Goal: Task Accomplishment & Management: Manage account settings

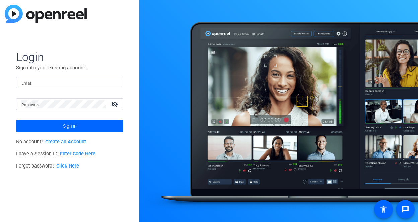
click at [66, 87] on div at bounding box center [69, 83] width 96 height 12
type input "[EMAIL_ADDRESS][DOMAIN_NAME]"
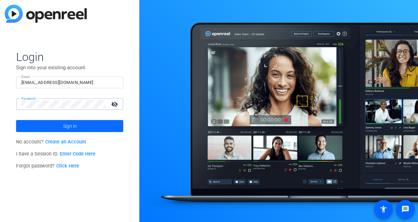
click at [81, 122] on span at bounding box center [69, 126] width 107 height 16
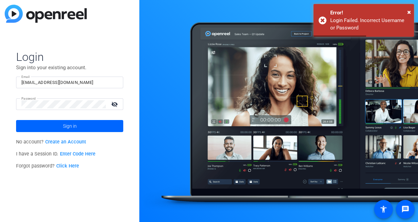
click at [113, 104] on mat-icon "visibility_off" at bounding box center [115, 104] width 16 height 10
click at [16, 120] on button "Sign in" at bounding box center [69, 126] width 107 height 12
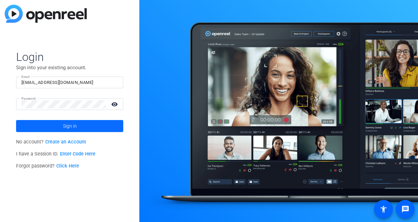
click at [72, 126] on span "Sign in" at bounding box center [70, 126] width 14 height 17
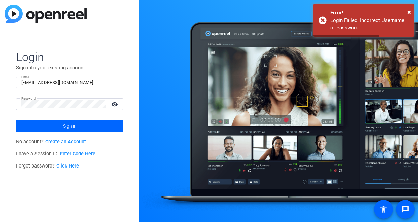
click at [67, 167] on link "Click Here" at bounding box center [67, 166] width 23 height 6
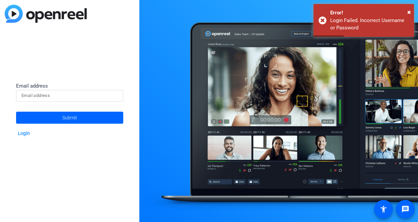
click at [47, 94] on input at bounding box center [69, 96] width 96 height 8
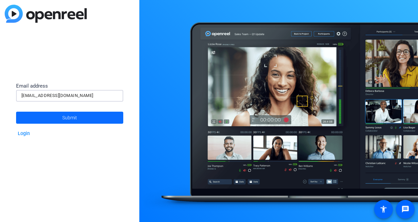
type input "[EMAIL_ADDRESS][DOMAIN_NAME]"
click at [61, 122] on span at bounding box center [69, 118] width 107 height 16
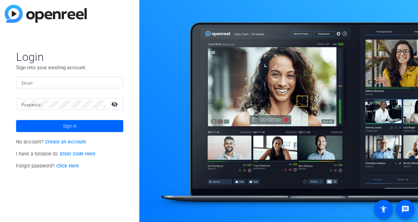
type input "[EMAIL_ADDRESS][DOMAIN_NAME]"
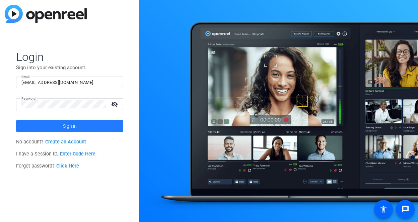
click at [81, 126] on span at bounding box center [69, 126] width 107 height 16
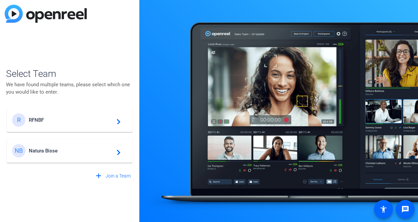
click at [46, 154] on div "NB Natura Bisse navigate_next" at bounding box center [69, 150] width 115 height 13
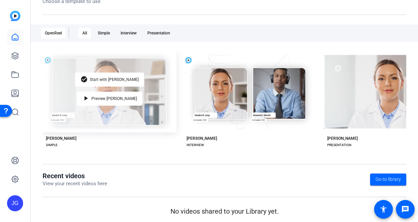
scroll to position [94, 0]
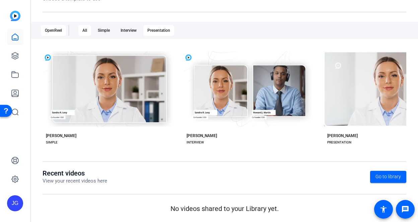
click at [158, 33] on div "Presentation" at bounding box center [158, 30] width 31 height 11
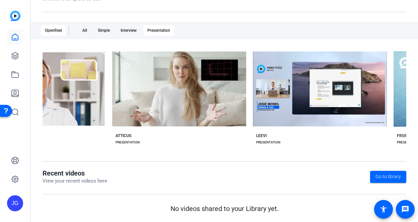
scroll to position [0, 0]
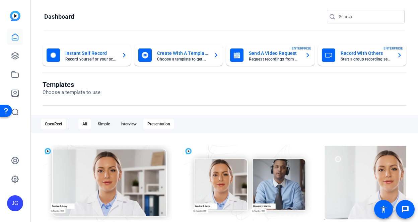
click at [146, 126] on div "Presentation" at bounding box center [158, 124] width 31 height 11
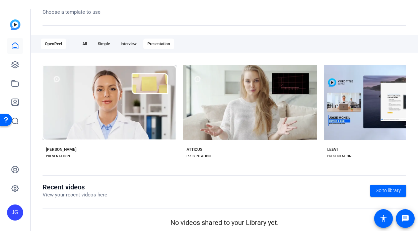
scroll to position [94, 0]
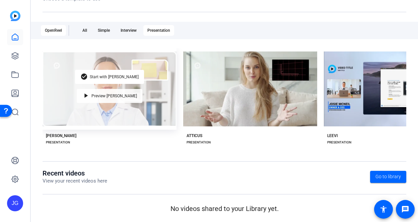
click at [110, 96] on span "Preview Matti" at bounding box center [114, 96] width 46 height 4
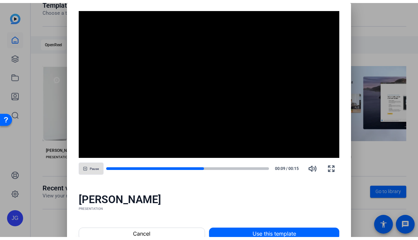
scroll to position [76, 0]
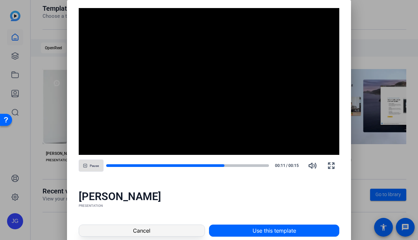
click at [133, 222] on span "Cancel" at bounding box center [141, 230] width 17 height 8
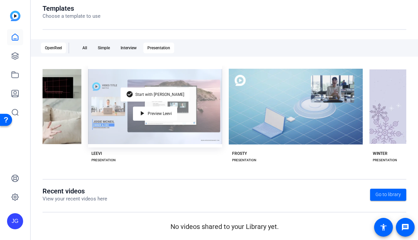
scroll to position [0, 235]
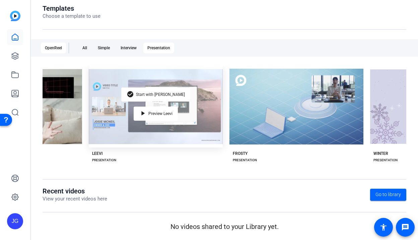
click at [116, 131] on div "check_circle Start with Leevi play_arrow Preview Leevi" at bounding box center [156, 107] width 134 height 82
click at [151, 112] on span "Preview Leevi" at bounding box center [160, 113] width 24 height 4
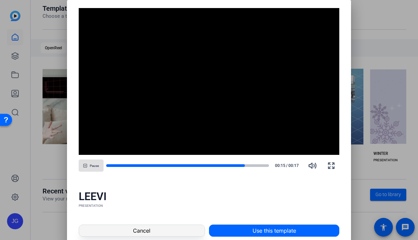
click at [140, 222] on span "Cancel" at bounding box center [141, 230] width 17 height 8
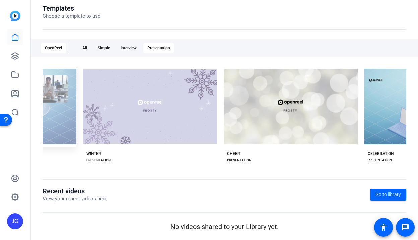
scroll to position [0, 521]
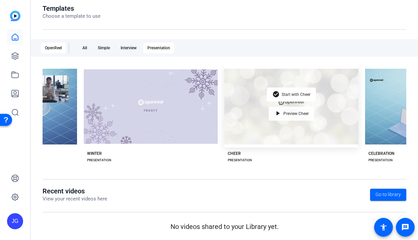
click at [288, 111] on span "Preview Cheer" at bounding box center [295, 113] width 25 height 4
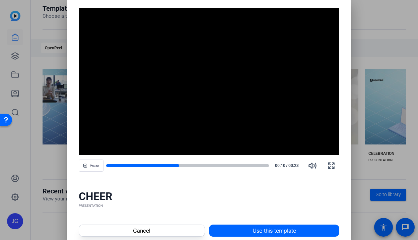
drag, startPoint x: 172, startPoint y: 165, endPoint x: 215, endPoint y: 168, distance: 43.2
click at [215, 168] on div "Pause 00:10 / 00:23" at bounding box center [209, 165] width 261 height 16
click at [156, 222] on span at bounding box center [141, 230] width 125 height 16
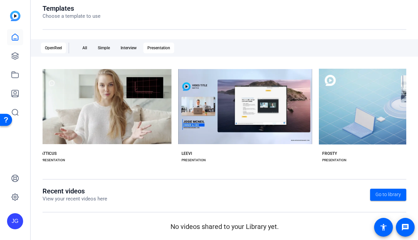
scroll to position [0, 0]
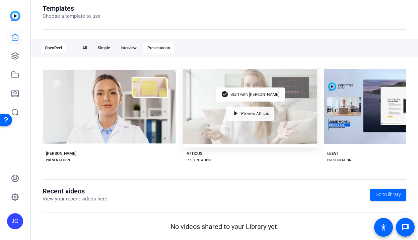
click at [249, 111] on span "Preview Atticus" at bounding box center [255, 113] width 28 height 4
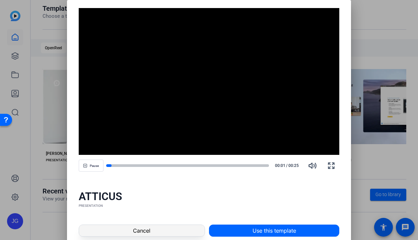
click at [175, 222] on span at bounding box center [141, 230] width 125 height 16
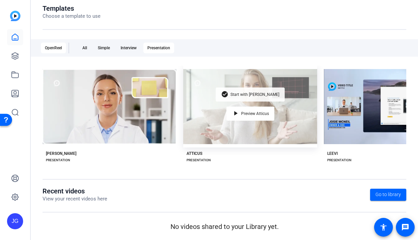
click at [256, 93] on span "Start with [PERSON_NAME]" at bounding box center [254, 94] width 49 height 4
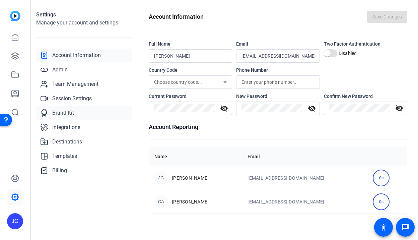
click at [66, 111] on span "Brand Kit" at bounding box center [63, 113] width 22 height 8
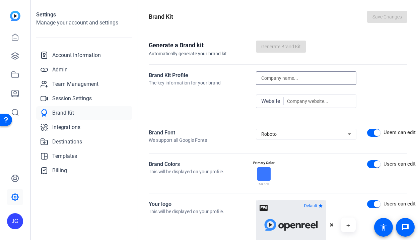
click at [284, 78] on input at bounding box center [306, 78] width 90 height 8
type input "Natura Bisse"
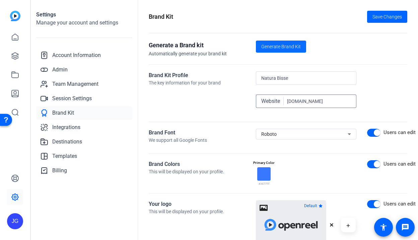
type input "[DOMAIN_NAME]"
click at [286, 44] on span "Generate Brand Kit" at bounding box center [280, 46] width 39 height 7
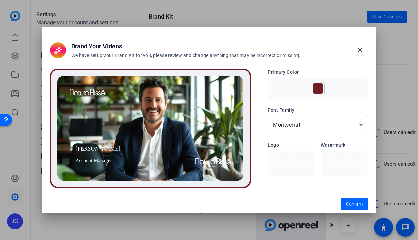
click at [319, 87] on div at bounding box center [318, 88] width 10 height 10
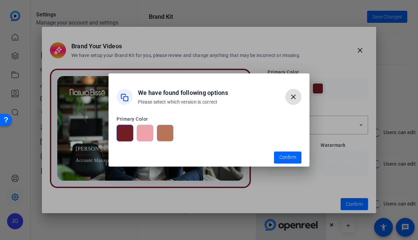
click at [147, 132] on div at bounding box center [145, 132] width 17 height 17
click at [171, 134] on div at bounding box center [165, 132] width 17 height 17
click at [143, 137] on div at bounding box center [145, 132] width 17 height 17
click at [167, 129] on div at bounding box center [165, 132] width 17 height 17
click at [297, 157] on span "button" at bounding box center [287, 157] width 27 height 16
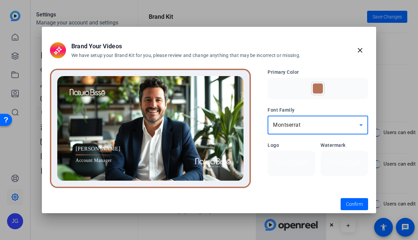
click at [288, 125] on span "Montserrat" at bounding box center [286, 124] width 27 height 6
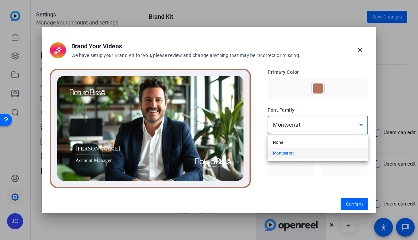
click at [286, 152] on span "Montserrat" at bounding box center [283, 153] width 21 height 8
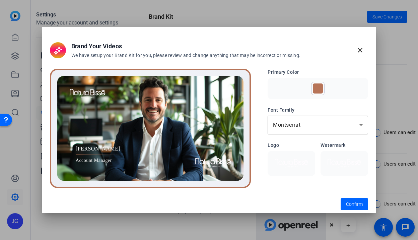
click at [283, 157] on img at bounding box center [290, 163] width 39 height 16
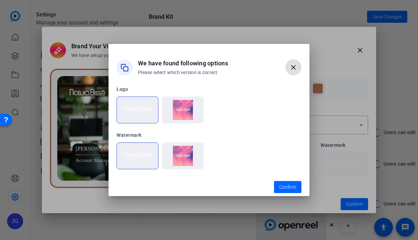
click at [138, 107] on img at bounding box center [137, 109] width 33 height 13
click at [139, 106] on img at bounding box center [137, 109] width 33 height 13
click at [287, 186] on span "Confirm" at bounding box center [287, 186] width 17 height 7
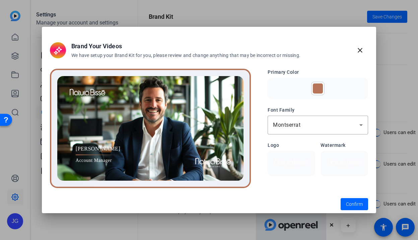
click at [339, 154] on div at bounding box center [344, 163] width 48 height 25
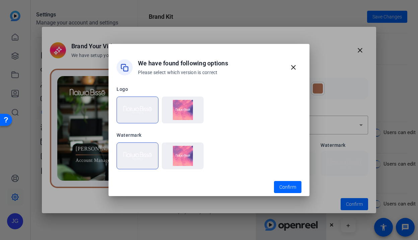
click at [191, 111] on img at bounding box center [182, 110] width 33 height 20
click at [186, 107] on img at bounding box center [182, 110] width 33 height 20
click at [139, 107] on img at bounding box center [137, 109] width 33 height 13
click at [291, 187] on span "Confirm" at bounding box center [287, 186] width 17 height 7
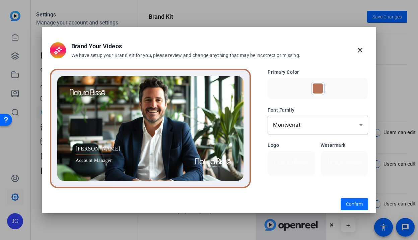
click at [355, 204] on span "Confirm" at bounding box center [354, 203] width 17 height 7
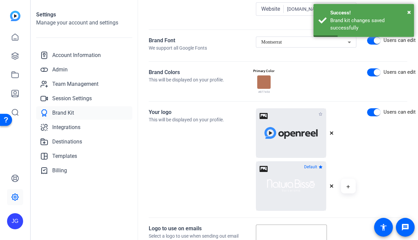
scroll to position [99, 0]
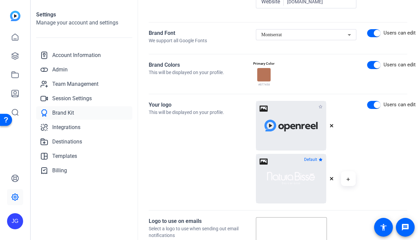
click at [331, 125] on icon "button" at bounding box center [331, 125] width 3 height 3
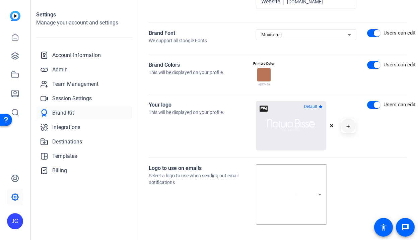
click at [345, 127] on mat-icon "button" at bounding box center [347, 126] width 5 height 8
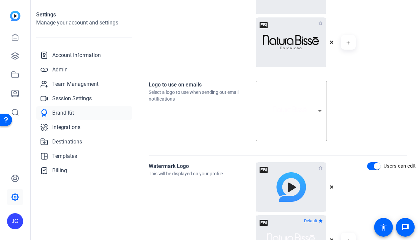
scroll to position [127, 0]
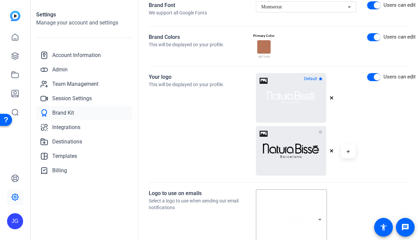
click at [321, 132] on icon "button" at bounding box center [320, 132] width 4 height 4
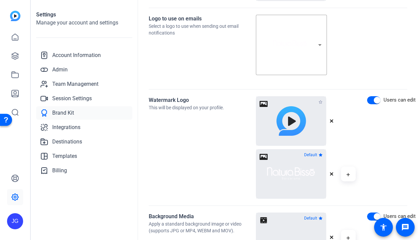
scroll to position [306, 0]
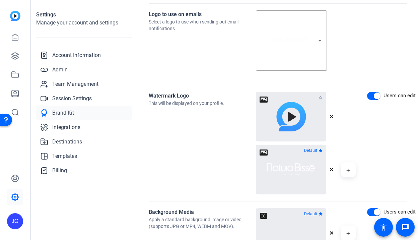
click at [333, 117] on icon "button" at bounding box center [331, 116] width 4 height 4
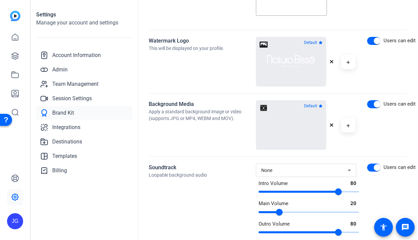
scroll to position [371, 0]
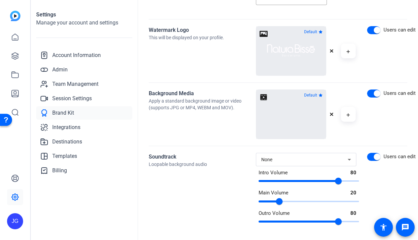
click at [305, 121] on video at bounding box center [291, 114] width 56 height 28
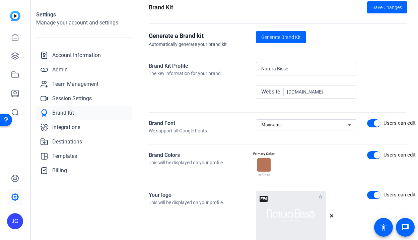
scroll to position [0, 0]
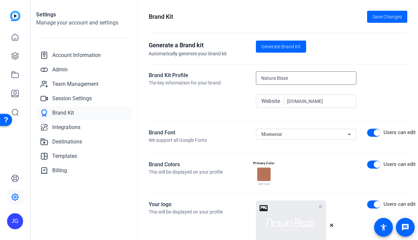
drag, startPoint x: 288, startPoint y: 79, endPoint x: 230, endPoint y: 66, distance: 59.7
type input "[PERSON_NAME] Foundation"
click at [301, 112] on div at bounding box center [306, 111] width 100 height 7
click at [306, 103] on input "[DOMAIN_NAME]" at bounding box center [319, 101] width 64 height 8
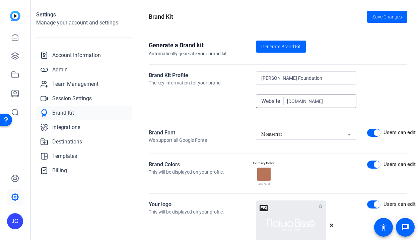
drag, startPoint x: 324, startPoint y: 103, endPoint x: 243, endPoint y: 81, distance: 84.1
click at [243, 81] on div "Brand Kit Profile The key information for your brand [PERSON_NAME] Foundation W…" at bounding box center [278, 93] width 258 height 44
type input "[DOMAIN_NAME]"
click at [265, 47] on span "Generate Brand Kit" at bounding box center [280, 46] width 39 height 7
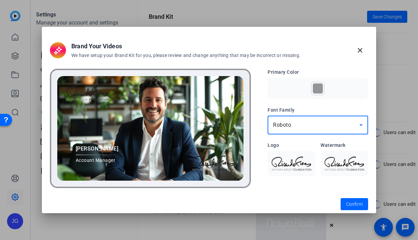
click at [327, 121] on div "Roboto" at bounding box center [316, 125] width 86 height 8
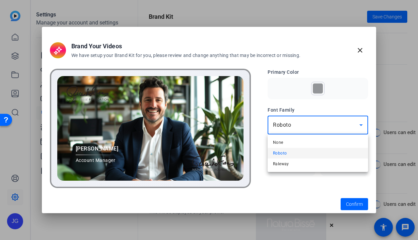
click at [314, 107] on div at bounding box center [209, 120] width 418 height 240
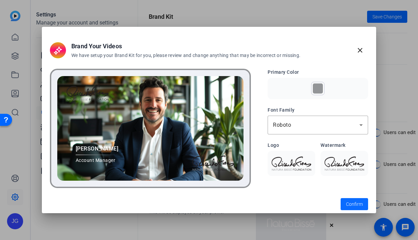
click at [355, 203] on span "Confirm" at bounding box center [354, 203] width 17 height 7
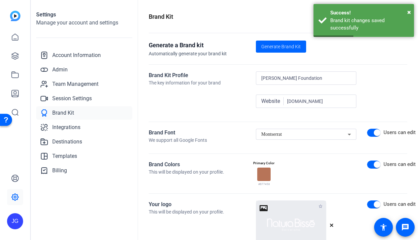
click at [262, 180] on div at bounding box center [263, 173] width 13 height 13
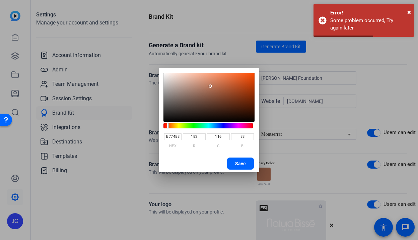
click at [331, 165] on div at bounding box center [209, 120] width 418 height 240
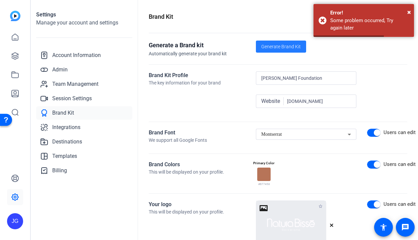
click at [287, 42] on span at bounding box center [281, 46] width 50 height 16
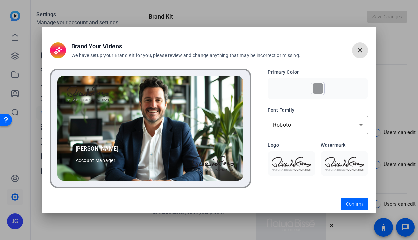
click at [327, 130] on div "Roboto" at bounding box center [318, 124] width 90 height 19
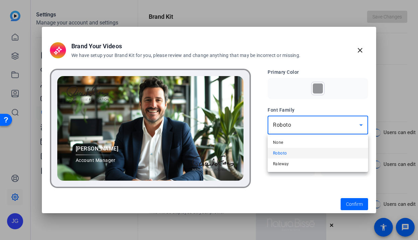
click at [348, 101] on div at bounding box center [209, 120] width 418 height 240
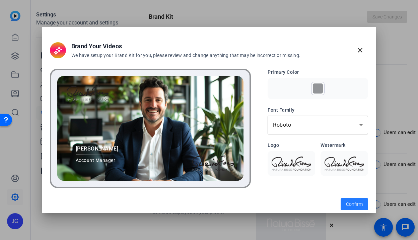
click at [354, 205] on span "Confirm" at bounding box center [354, 203] width 17 height 7
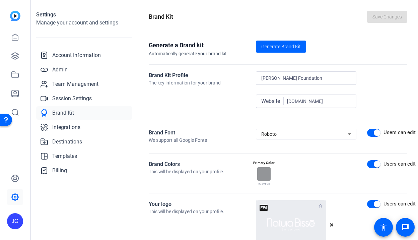
click at [314, 142] on div at bounding box center [306, 142] width 100 height 7
click at [314, 133] on div "Roboto" at bounding box center [304, 134] width 86 height 8
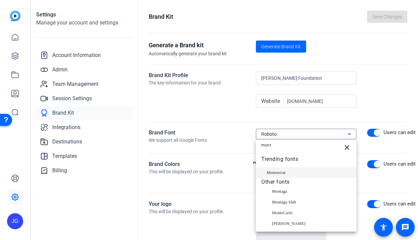
type input "mont"
click at [284, 171] on span "Montserrat" at bounding box center [275, 172] width 19 height 8
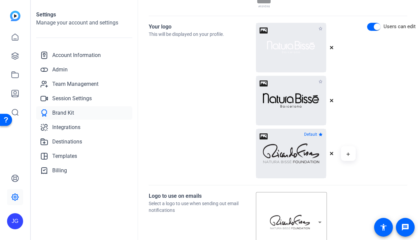
scroll to position [172, 0]
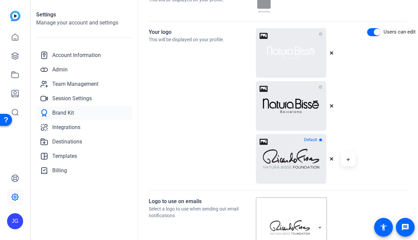
click at [322, 85] on button "button" at bounding box center [320, 87] width 7 height 8
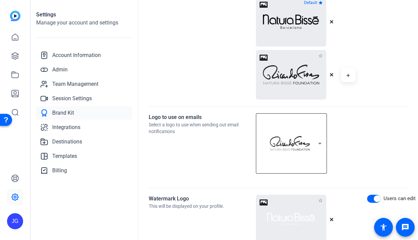
scroll to position [256, 0]
click at [320, 139] on icon at bounding box center [320, 143] width 8 height 8
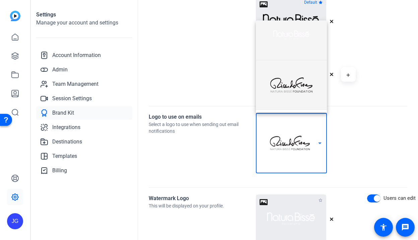
scroll to position [0, 0]
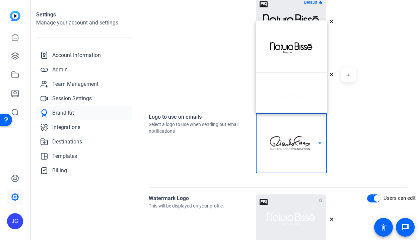
click at [370, 119] on div at bounding box center [209, 120] width 418 height 240
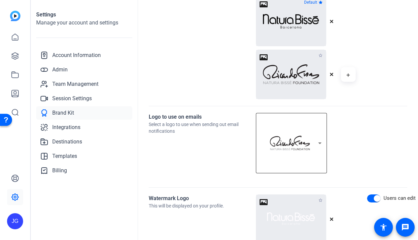
click at [301, 154] on mat-select-trigger at bounding box center [289, 143] width 57 height 50
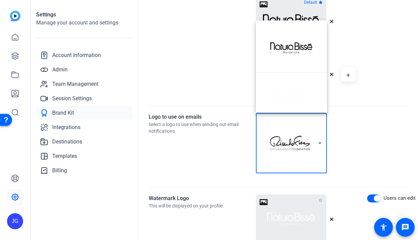
scroll to position [62, 0]
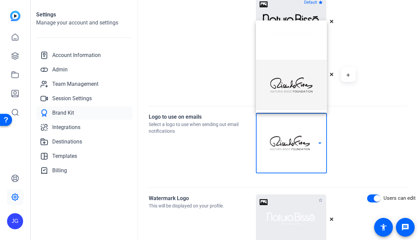
click at [376, 160] on div at bounding box center [209, 120] width 418 height 240
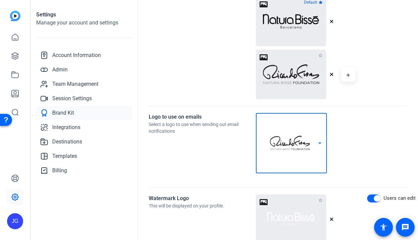
click at [299, 156] on mat-select-trigger at bounding box center [289, 143] width 57 height 50
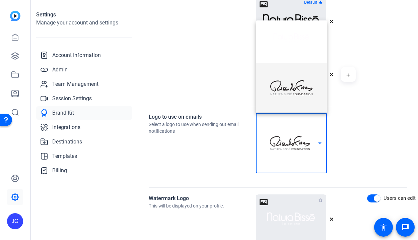
scroll to position [0, 0]
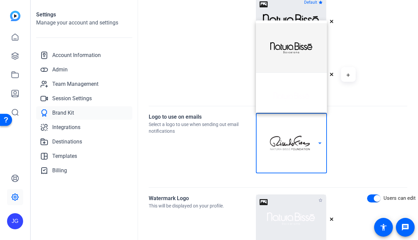
click at [295, 53] on img at bounding box center [291, 47] width 42 height 11
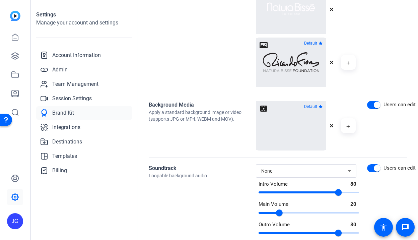
scroll to position [467, 0]
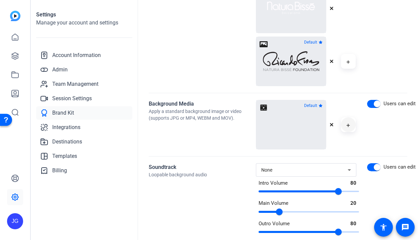
click at [348, 124] on icon "button" at bounding box center [348, 125] width 4 height 8
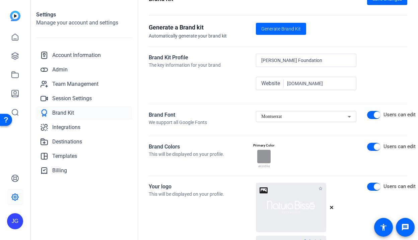
scroll to position [0, 0]
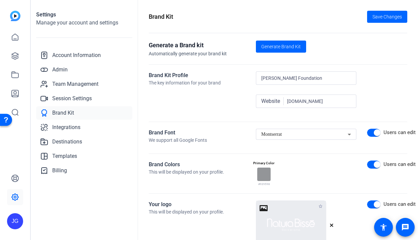
click at [259, 173] on div at bounding box center [263, 173] width 13 height 13
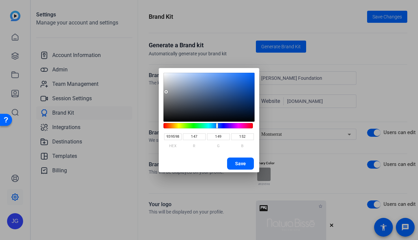
click at [300, 182] on div at bounding box center [209, 120] width 418 height 240
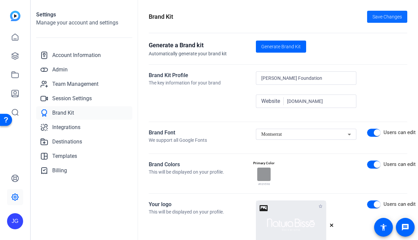
click at [388, 14] on span "Save Changes" at bounding box center [386, 16] width 29 height 7
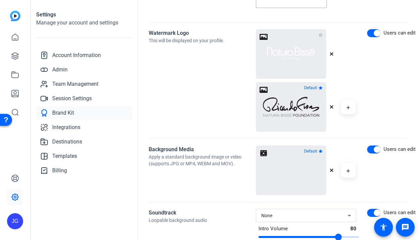
scroll to position [477, 0]
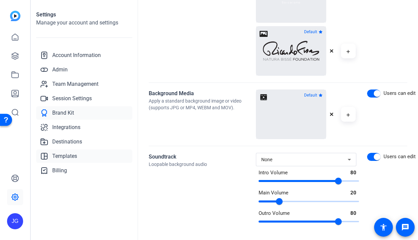
click at [70, 155] on span "Templates" at bounding box center [64, 156] width 25 height 8
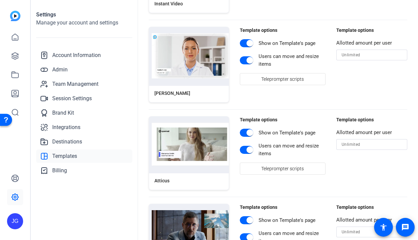
scroll to position [138, 0]
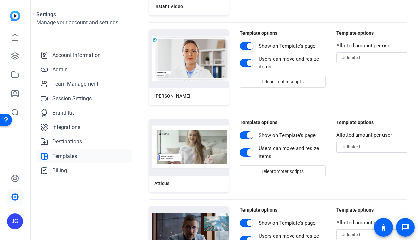
click at [245, 48] on span "button" at bounding box center [249, 45] width 13 height 13
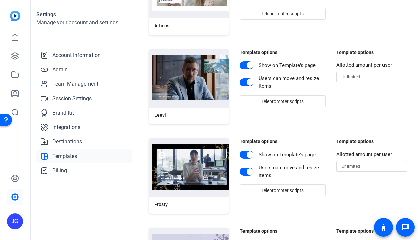
scroll to position [308, 0]
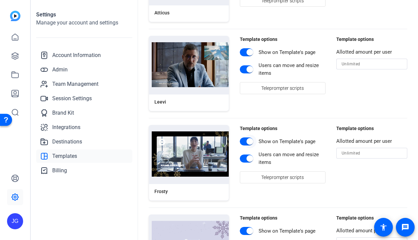
click at [248, 145] on span "button" at bounding box center [249, 141] width 13 height 13
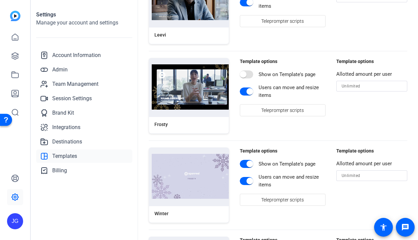
scroll to position [377, 0]
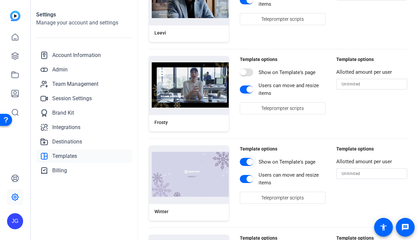
click at [241, 162] on span "button" at bounding box center [246, 162] width 13 height 8
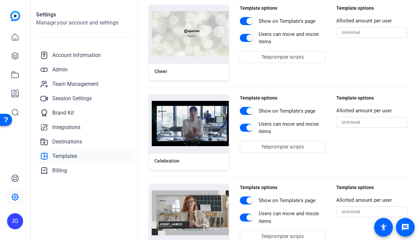
scroll to position [609, 0]
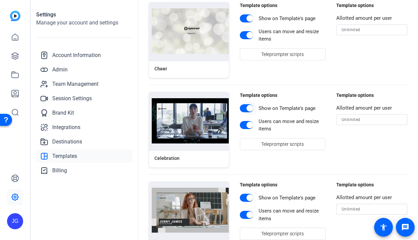
click at [242, 110] on span "button" at bounding box center [246, 108] width 13 height 8
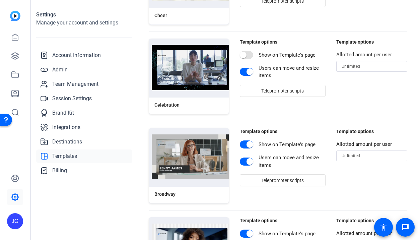
scroll to position [674, 0]
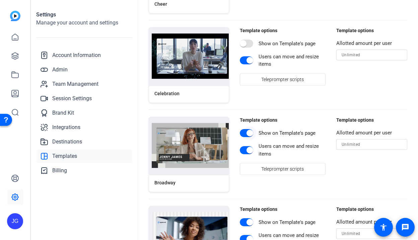
click at [242, 134] on span "button" at bounding box center [246, 133] width 13 height 8
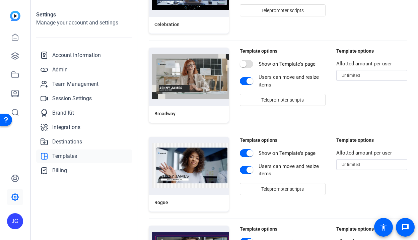
scroll to position [743, 0]
click at [245, 153] on span "button" at bounding box center [249, 152] width 13 height 13
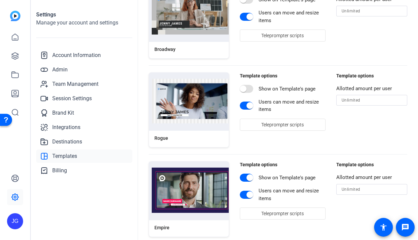
scroll to position [813, 0]
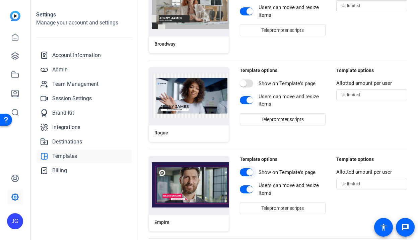
click at [244, 171] on span "button" at bounding box center [249, 171] width 13 height 13
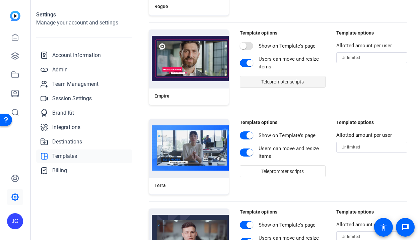
scroll to position [947, 0]
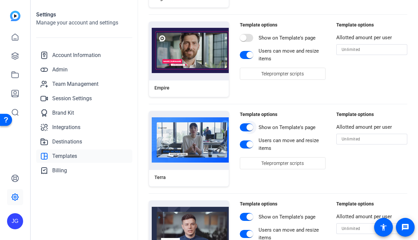
click at [244, 128] on span "button" at bounding box center [249, 126] width 13 height 13
click at [244, 128] on span "button" at bounding box center [243, 127] width 7 height 7
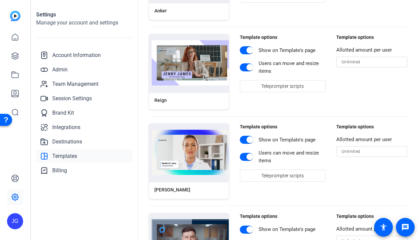
scroll to position [1204, 0]
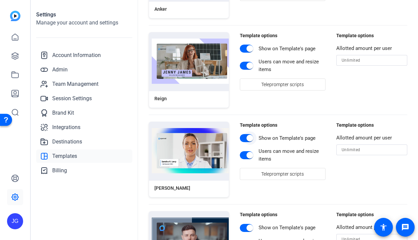
click at [243, 135] on span "button" at bounding box center [246, 138] width 13 height 8
click at [244, 51] on span "button" at bounding box center [249, 48] width 13 height 13
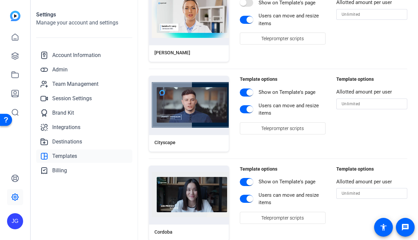
scroll to position [1346, 0]
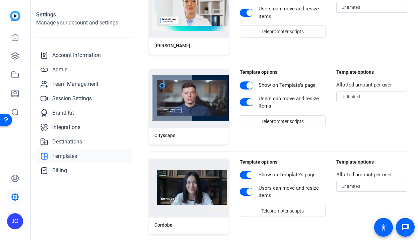
click at [245, 87] on span "button" at bounding box center [249, 85] width 13 height 13
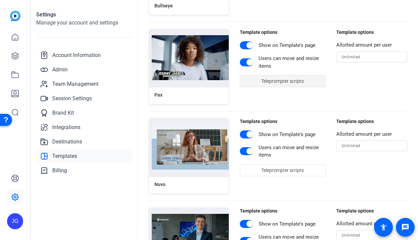
scroll to position [1658, 0]
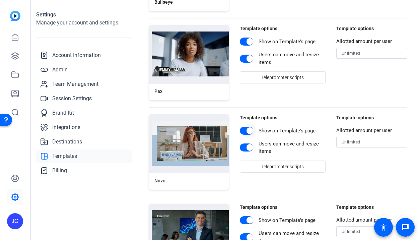
click at [243, 130] on span "button" at bounding box center [246, 130] width 13 height 8
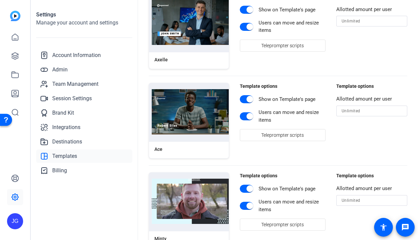
scroll to position [1901, 0]
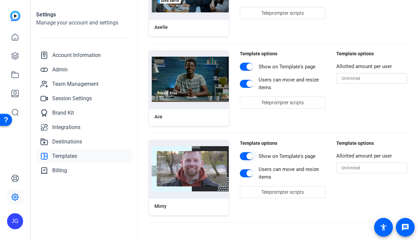
click at [244, 156] on span "button" at bounding box center [249, 155] width 13 height 13
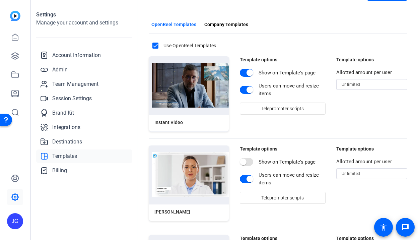
scroll to position [0, 0]
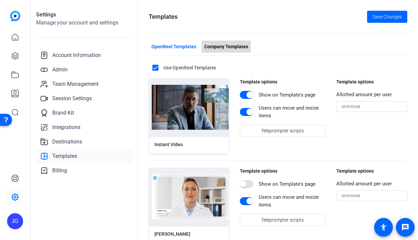
click at [219, 45] on span "Company Templates" at bounding box center [226, 46] width 44 height 7
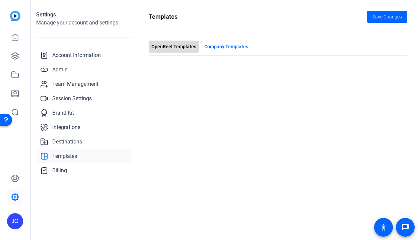
click at [187, 47] on span "OpenReel Templates" at bounding box center [173, 46] width 45 height 7
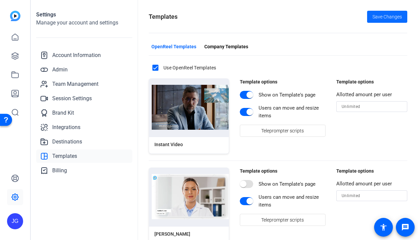
click at [394, 15] on span "Save Changes" at bounding box center [386, 16] width 29 height 7
click at [15, 39] on icon at bounding box center [15, 37] width 8 height 8
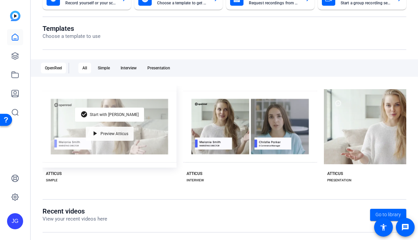
scroll to position [57, 0]
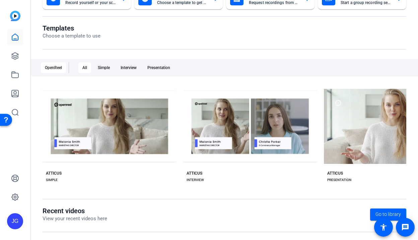
click at [165, 73] on div "OpenReel All Simple Interview Presentation" at bounding box center [224, 67] width 387 height 17
click at [162, 66] on div "Presentation" at bounding box center [158, 67] width 31 height 11
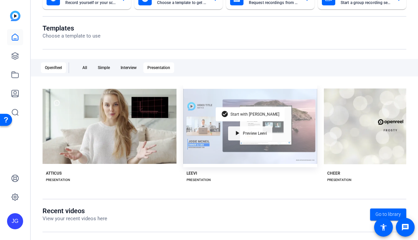
click at [252, 130] on div "play_arrow Preview Leevi" at bounding box center [250, 133] width 44 height 14
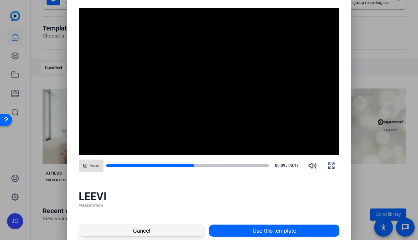
click at [158, 228] on span at bounding box center [141, 230] width 125 height 16
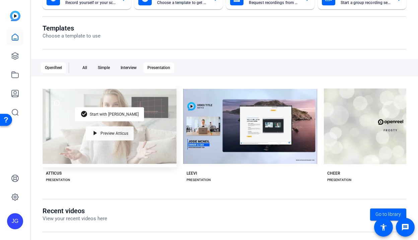
click at [121, 134] on span "Preview Atticus" at bounding box center [114, 133] width 28 height 4
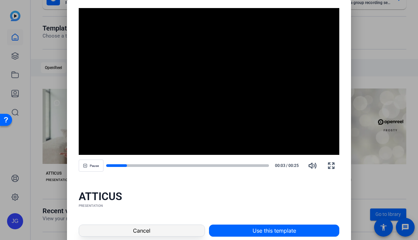
click at [156, 232] on span at bounding box center [141, 230] width 125 height 16
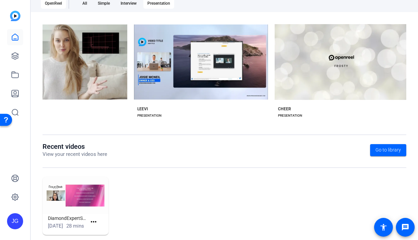
scroll to position [139, 0]
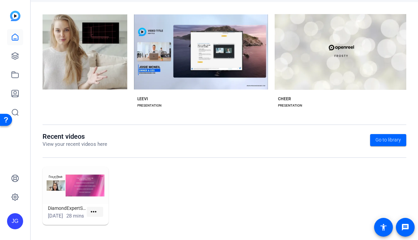
click at [94, 207] on mat-icon "more_horiz" at bounding box center [93, 211] width 8 height 8
click at [98, 217] on span "View" at bounding box center [108, 218] width 27 height 8
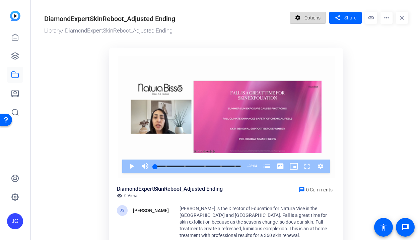
click at [307, 16] on span "Options" at bounding box center [312, 17] width 16 height 13
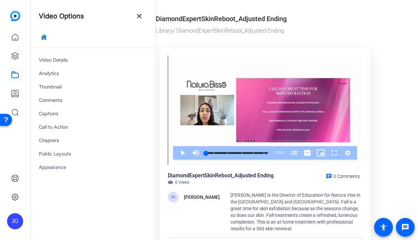
click at [236, 28] on div "Library / DiamondExpertSkinReboot_Adjusted Ending" at bounding box center [263, 30] width 215 height 9
click at [139, 15] on mat-icon "close" at bounding box center [139, 16] width 8 height 8
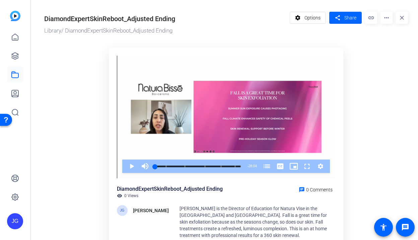
click at [387, 16] on mat-icon "more_horiz" at bounding box center [386, 18] width 12 height 12
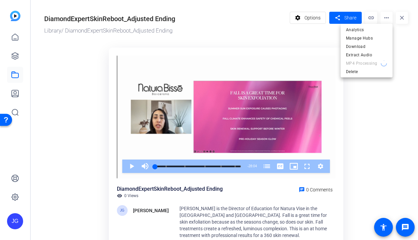
click at [349, 132] on div at bounding box center [209, 120] width 418 height 240
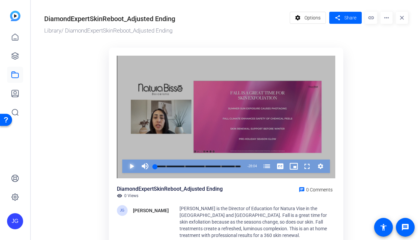
click at [125, 166] on span "Video Player" at bounding box center [125, 165] width 0 height 13
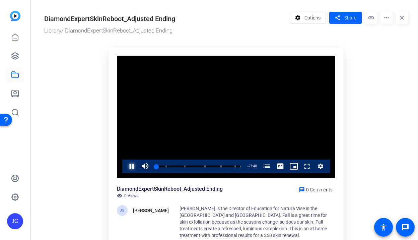
click at [125, 164] on span "Video Player" at bounding box center [125, 165] width 0 height 13
click at [358, 93] on ktd-grid "Video Player is loading. Play Video Play Mute 6% Current Time 0:25 / Duration 2…" at bounding box center [225, 158] width 363 height 228
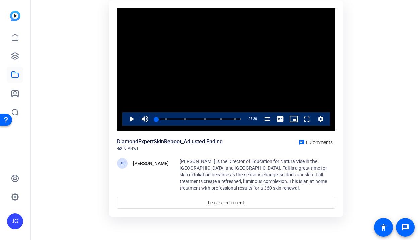
scroll to position [49, 0]
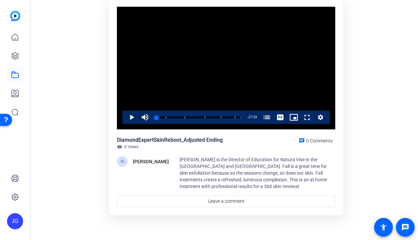
click at [283, 159] on span "[PERSON_NAME] is the Director of Education for Natura Vise in the [GEOGRAPHIC_D…" at bounding box center [252, 173] width 147 height 32
drag, startPoint x: 298, startPoint y: 158, endPoint x: 277, endPoint y: 160, distance: 20.5
click at [277, 160] on span "[PERSON_NAME] is the Director of Education for Natura Vise in the [GEOGRAPHIC_D…" at bounding box center [252, 173] width 147 height 32
click at [289, 166] on span "[PERSON_NAME] is the Director of Education for Natura Vise in the [GEOGRAPHIC_D…" at bounding box center [252, 173] width 147 height 32
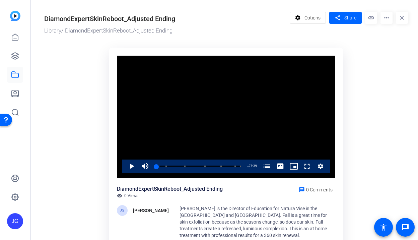
click at [383, 18] on mat-icon "more_horiz" at bounding box center [386, 18] width 12 height 12
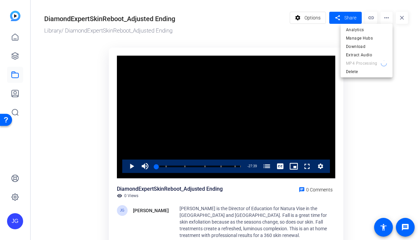
click at [303, 17] on div at bounding box center [209, 120] width 418 height 240
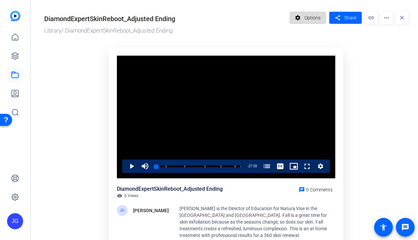
click at [297, 21] on mat-icon "settings" at bounding box center [297, 17] width 8 height 13
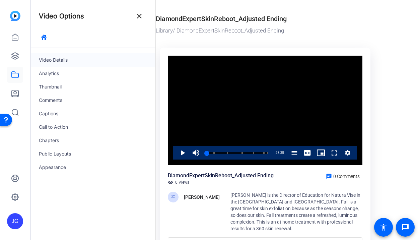
click at [55, 60] on div "Video Details" at bounding box center [93, 59] width 124 height 13
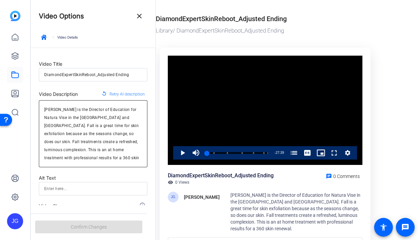
click at [62, 117] on textarea "[PERSON_NAME] is the Director of Education for Natura Vise in the [GEOGRAPHIC_D…" at bounding box center [93, 133] width 98 height 56
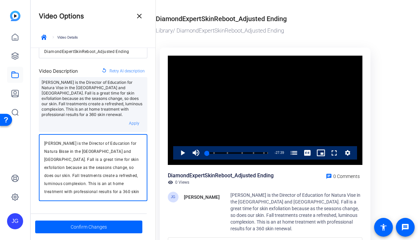
scroll to position [26, 0]
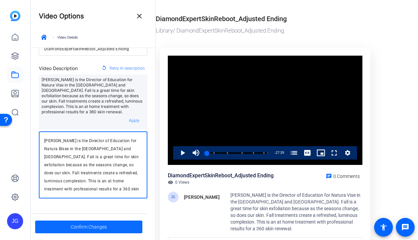
type textarea "[PERSON_NAME] is the Director of Education for Natura Bisse in the [GEOGRAPHIC_…"
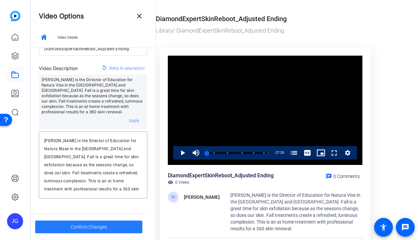
click at [90, 224] on span "Confirm Changes" at bounding box center [89, 226] width 36 height 13
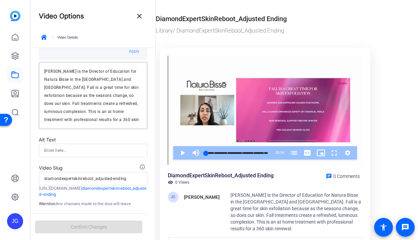
scroll to position [97, 0]
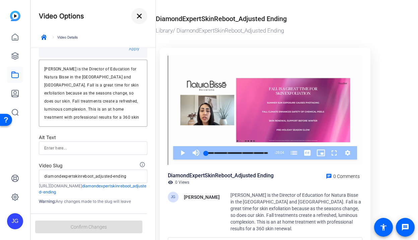
click at [139, 14] on mat-icon "close" at bounding box center [139, 16] width 8 height 8
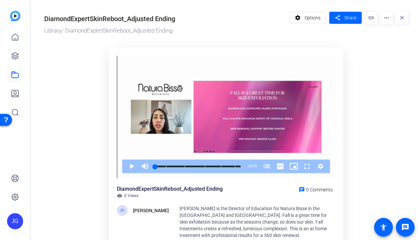
click at [399, 16] on mat-icon "close" at bounding box center [402, 18] width 12 height 12
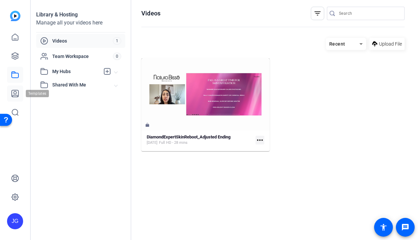
click at [13, 92] on icon at bounding box center [15, 93] width 7 height 7
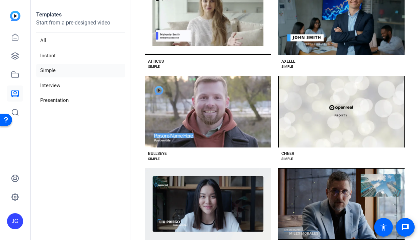
scroll to position [163, 0]
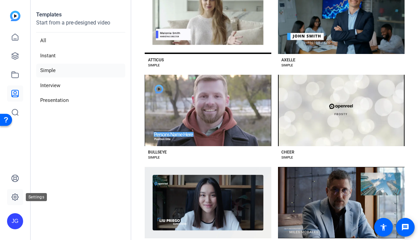
click at [14, 193] on icon at bounding box center [15, 197] width 8 height 8
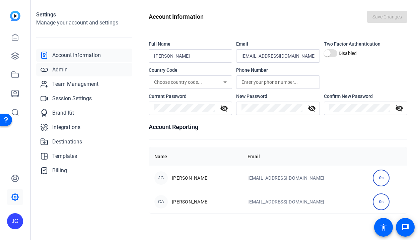
click at [66, 72] on span "Admin" at bounding box center [59, 70] width 15 height 8
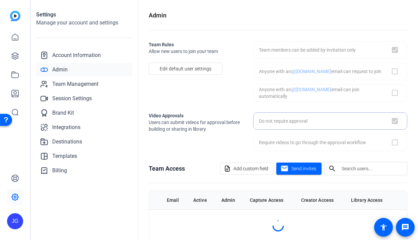
checkbox input "true"
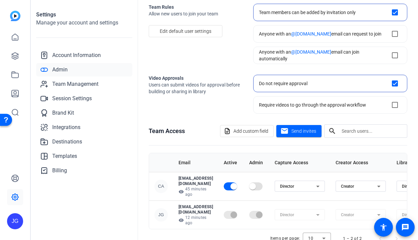
scroll to position [40, 0]
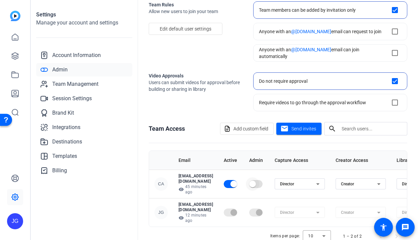
click at [259, 179] on span "button" at bounding box center [252, 183] width 13 height 13
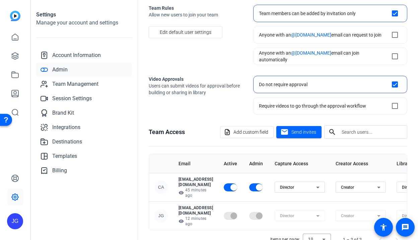
scroll to position [39, 0]
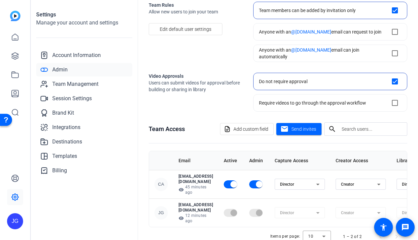
click at [169, 124] on h1 "Team Access" at bounding box center [167, 128] width 36 height 9
click at [325, 207] on mat-form-field "Director" at bounding box center [299, 212] width 50 height 11
click at [59, 169] on span "Billing" at bounding box center [59, 170] width 15 height 8
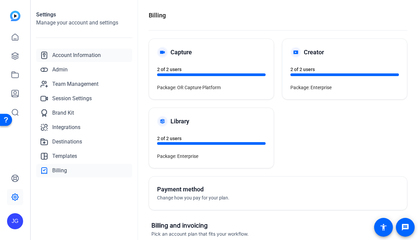
click at [89, 53] on span "Account Information" at bounding box center [76, 55] width 49 height 8
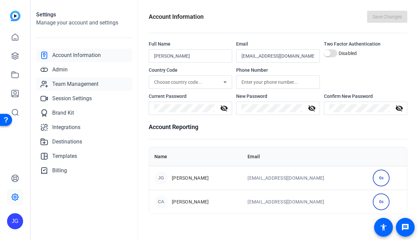
click at [53, 86] on span "Team Management" at bounding box center [75, 84] width 46 height 8
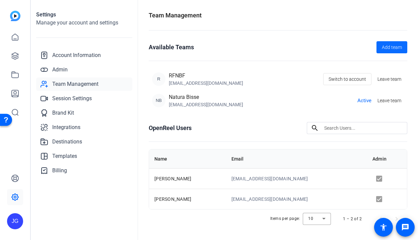
click at [395, 44] on span "Add team" at bounding box center [392, 47] width 20 height 7
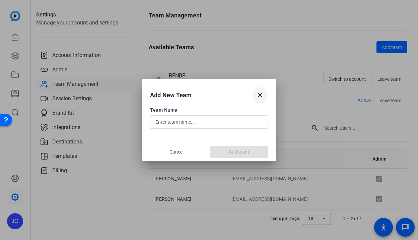
click at [266, 92] on span "button" at bounding box center [260, 95] width 16 height 16
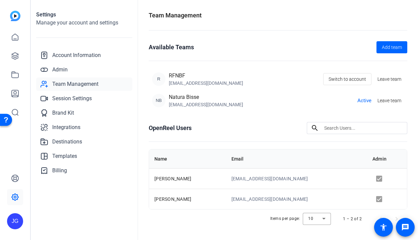
scroll to position [9, 0]
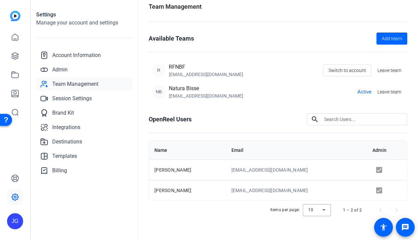
click at [178, 88] on div "Natura Bisse" at bounding box center [206, 88] width 74 height 8
click at [72, 125] on span "Integrations" at bounding box center [66, 127] width 28 height 8
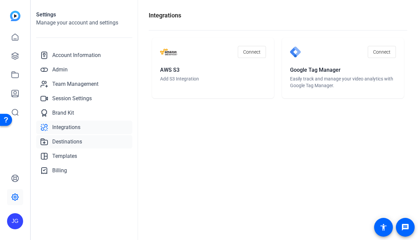
click at [78, 146] on link "Destinations" at bounding box center [84, 141] width 96 height 13
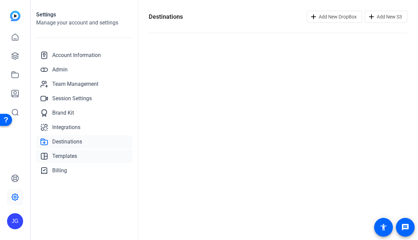
click at [72, 155] on span "Templates" at bounding box center [64, 156] width 25 height 8
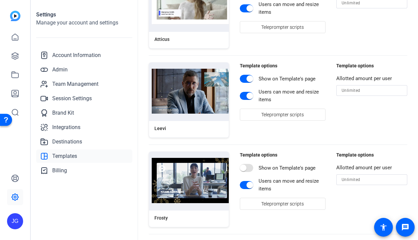
scroll to position [283, 0]
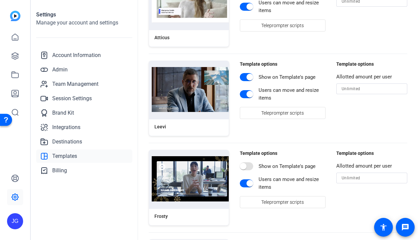
click at [165, 124] on div "Leevi" at bounding box center [160, 126] width 12 height 7
click at [14, 35] on icon at bounding box center [15, 37] width 8 height 8
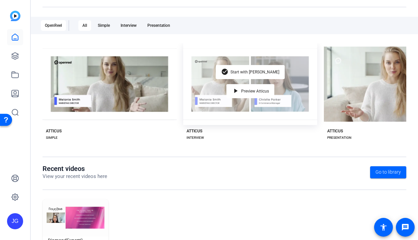
scroll to position [103, 0]
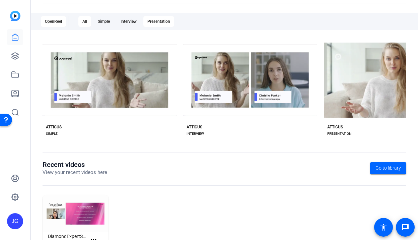
click at [160, 18] on div "Presentation" at bounding box center [158, 21] width 31 height 11
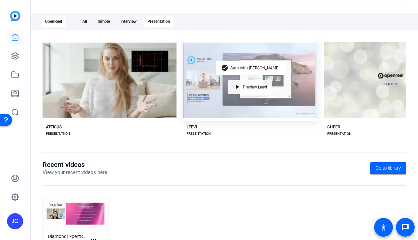
click at [247, 86] on span "Preview Leevi" at bounding box center [255, 87] width 24 height 4
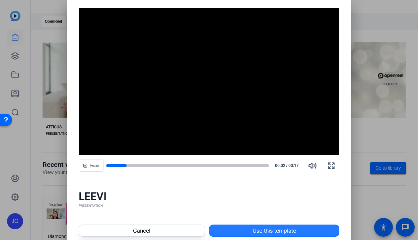
click at [268, 228] on span "Use this template" at bounding box center [274, 230] width 44 height 8
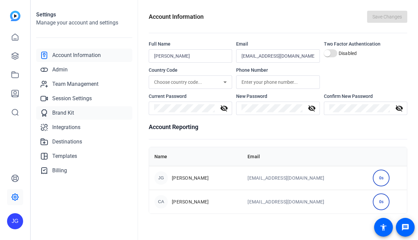
click at [69, 110] on span "Brand Kit" at bounding box center [63, 113] width 22 height 8
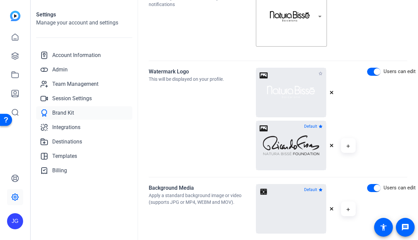
scroll to position [383, 0]
click at [349, 145] on icon "button" at bounding box center [347, 145] width 3 height 3
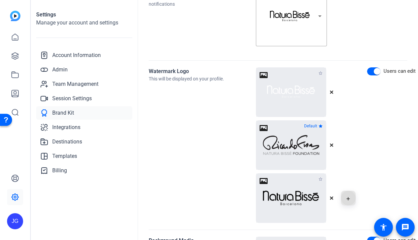
click at [348, 197] on icon "button" at bounding box center [347, 197] width 3 height 3
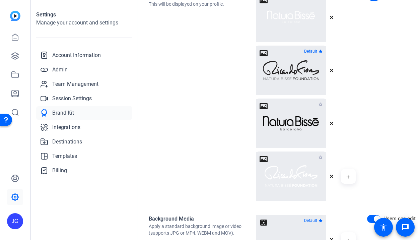
scroll to position [460, 0]
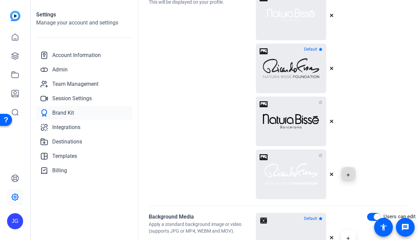
click at [345, 174] on mat-icon "button" at bounding box center [347, 175] width 5 height 8
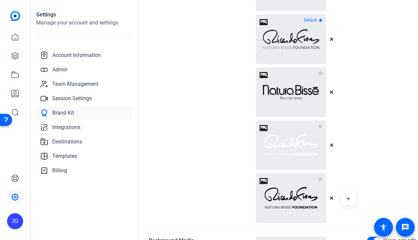
scroll to position [490, 0]
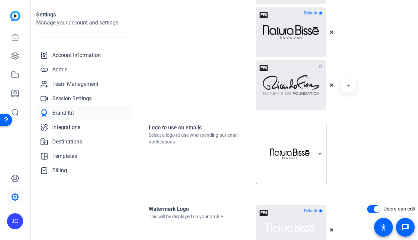
scroll to position [240, 0]
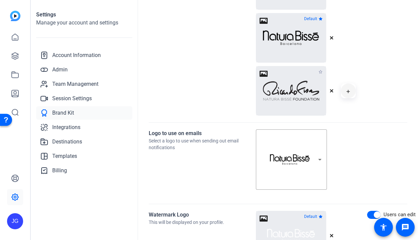
click at [348, 90] on icon "button" at bounding box center [348, 91] width 4 height 8
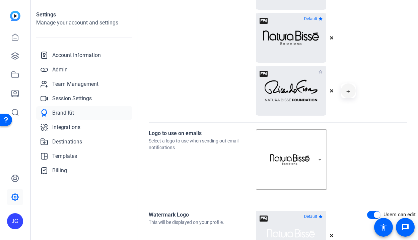
click at [348, 90] on icon "button" at bounding box center [347, 90] width 3 height 3
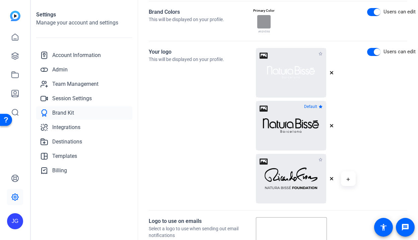
scroll to position [147, 0]
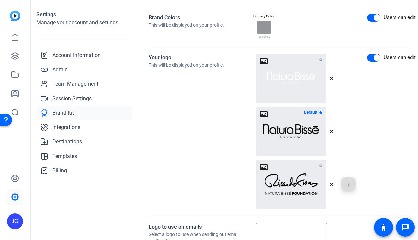
click at [349, 189] on span "button" at bounding box center [348, 184] width 16 height 16
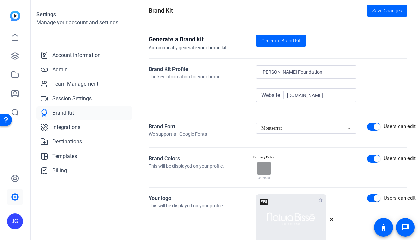
scroll to position [0, 0]
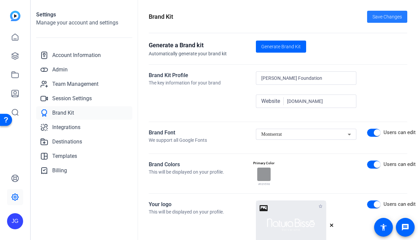
click at [398, 14] on span "Save Changes" at bounding box center [386, 16] width 29 height 7
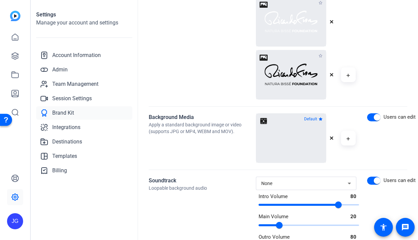
scroll to position [636, 0]
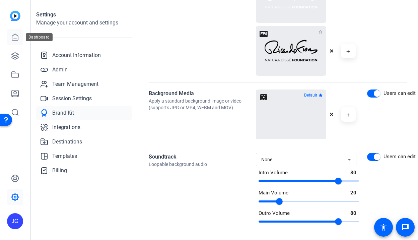
click at [19, 31] on link at bounding box center [15, 37] width 16 height 16
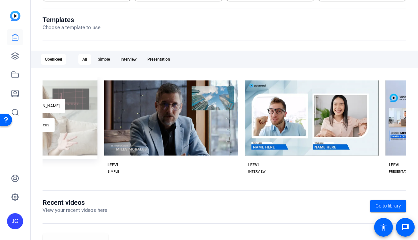
scroll to position [0, 367]
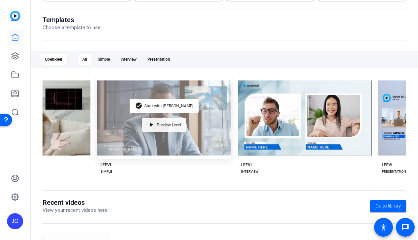
click at [172, 125] on span "Preview Leevi" at bounding box center [169, 125] width 24 height 4
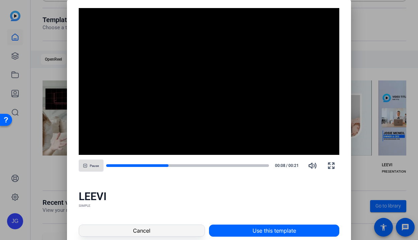
click at [144, 228] on span "Cancel" at bounding box center [141, 230] width 17 height 8
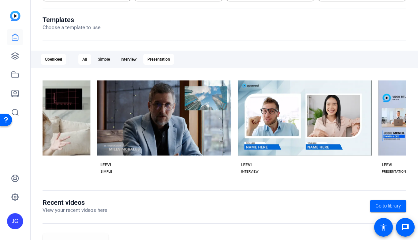
click at [162, 58] on div "Presentation" at bounding box center [158, 59] width 31 height 11
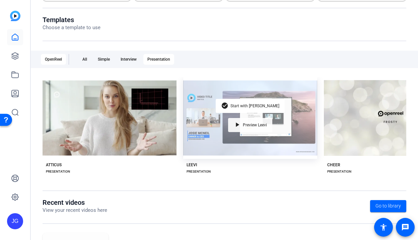
click at [254, 126] on span "Preview Leevi" at bounding box center [255, 125] width 24 height 4
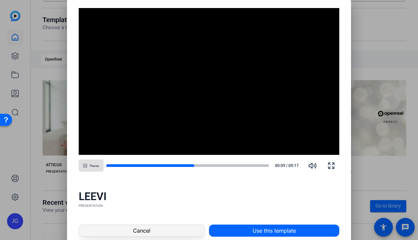
click at [142, 227] on span "Cancel" at bounding box center [141, 230] width 17 height 8
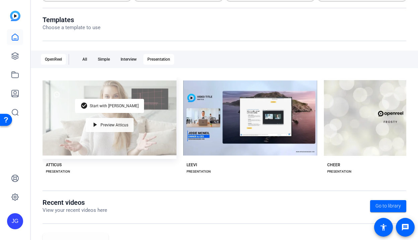
click at [109, 123] on span "Preview Atticus" at bounding box center [114, 125] width 28 height 4
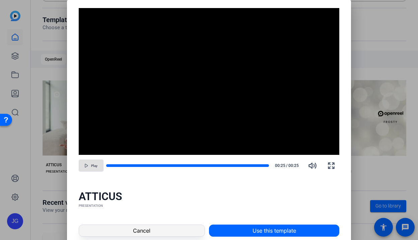
click at [154, 222] on span at bounding box center [141, 230] width 125 height 16
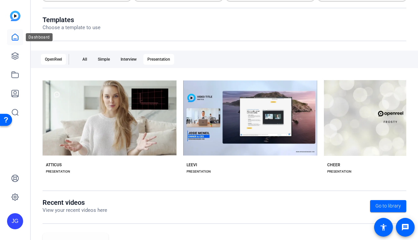
click at [14, 39] on icon at bounding box center [15, 37] width 8 height 8
click at [17, 58] on icon at bounding box center [15, 56] width 8 height 8
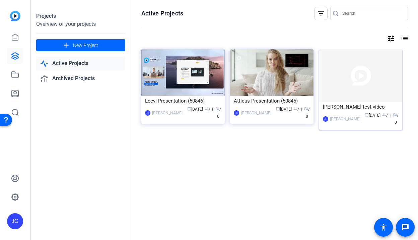
click at [365, 110] on div "cynthia test video" at bounding box center [361, 107] width 76 height 10
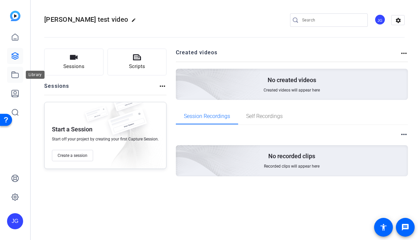
click at [19, 73] on link at bounding box center [15, 75] width 16 height 16
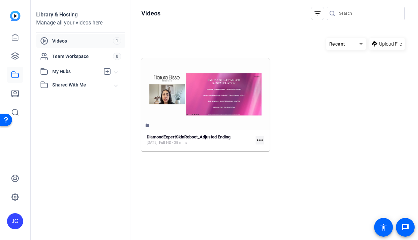
click at [261, 140] on mat-icon "more_horiz" at bounding box center [259, 140] width 9 height 9
click at [272, 177] on span "Manage Hubs" at bounding box center [281, 175] width 41 height 8
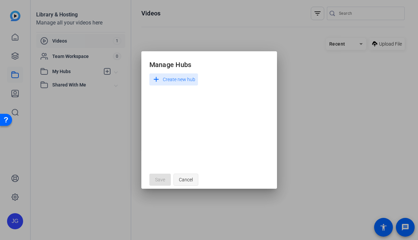
click at [189, 173] on span "Cancel" at bounding box center [186, 179] width 14 height 13
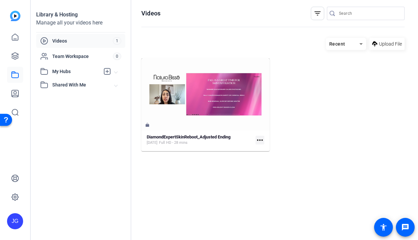
click at [263, 139] on mat-icon "more_horiz" at bounding box center [259, 140] width 9 height 9
click at [214, 132] on div at bounding box center [209, 120] width 418 height 240
click at [206, 138] on strong "DiamondExpertSkinReboot_Adjusted Ending" at bounding box center [189, 136] width 84 height 5
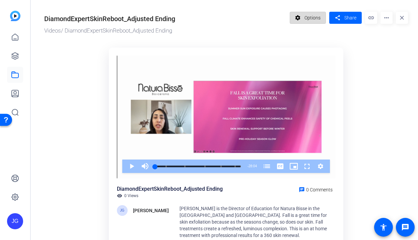
click at [310, 17] on span "Options" at bounding box center [312, 17] width 16 height 13
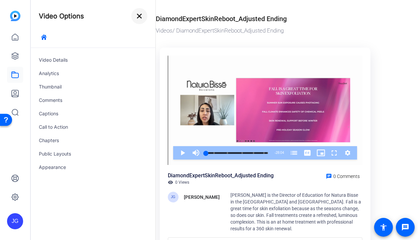
click at [142, 14] on mat-icon "close" at bounding box center [139, 16] width 8 height 8
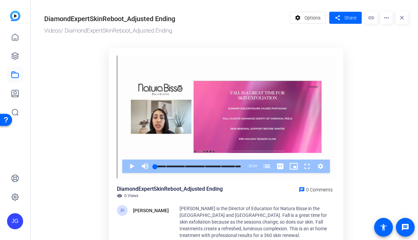
click at [388, 18] on mat-icon "more_horiz" at bounding box center [386, 18] width 12 height 12
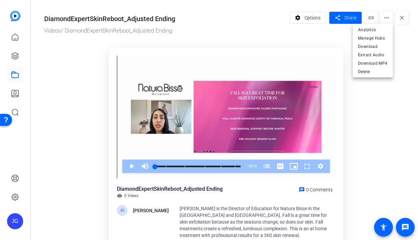
click at [317, 20] on div at bounding box center [209, 120] width 418 height 240
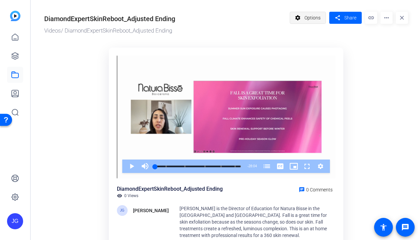
click at [308, 17] on span "Options" at bounding box center [312, 17] width 16 height 13
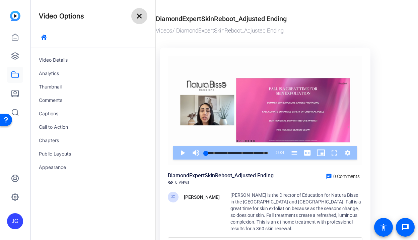
click at [141, 17] on mat-icon "close" at bounding box center [139, 16] width 8 height 8
